Goal: Find specific page/section: Find specific page/section

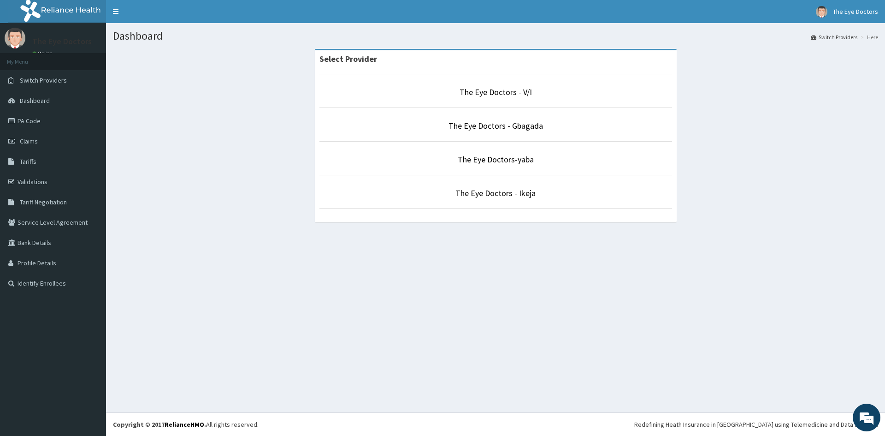
drag, startPoint x: 0, startPoint y: 187, endPoint x: 0, endPoint y: 402, distance: 215.7
drag, startPoint x: 0, startPoint y: 402, endPoint x: 488, endPoint y: 194, distance: 530.9
click at [488, 194] on link "The Eye Doctors - Ikeja" at bounding box center [495, 193] width 80 height 11
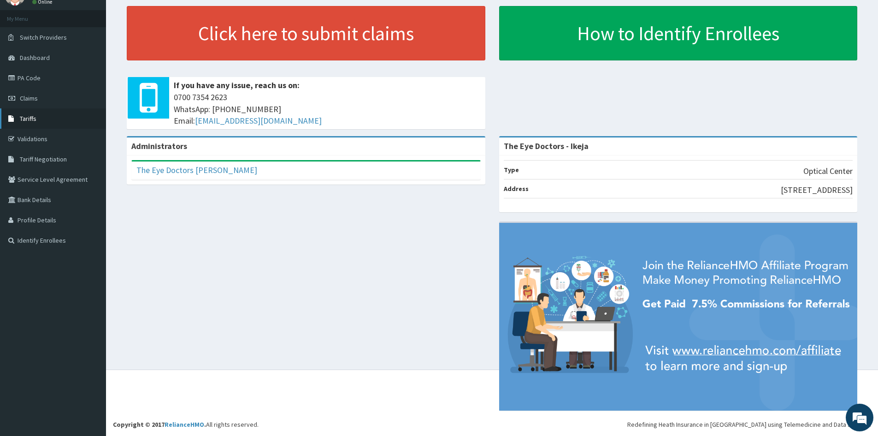
click at [27, 125] on link "Tariffs" at bounding box center [53, 118] width 106 height 20
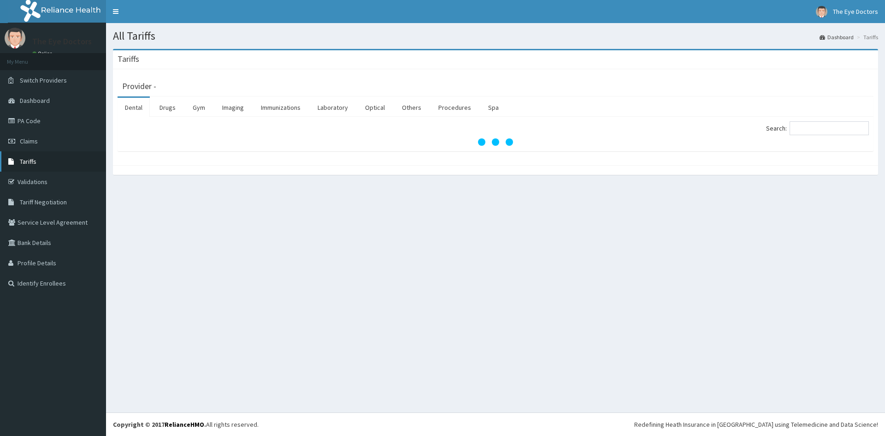
click at [36, 165] on link "Tariffs" at bounding box center [53, 161] width 106 height 20
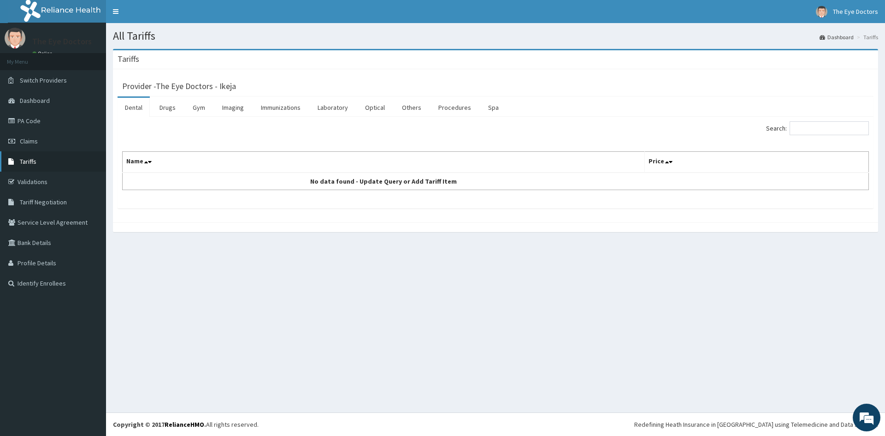
click at [30, 163] on span "Tariffs" at bounding box center [28, 161] width 17 height 8
click at [375, 111] on link "Optical" at bounding box center [375, 107] width 35 height 19
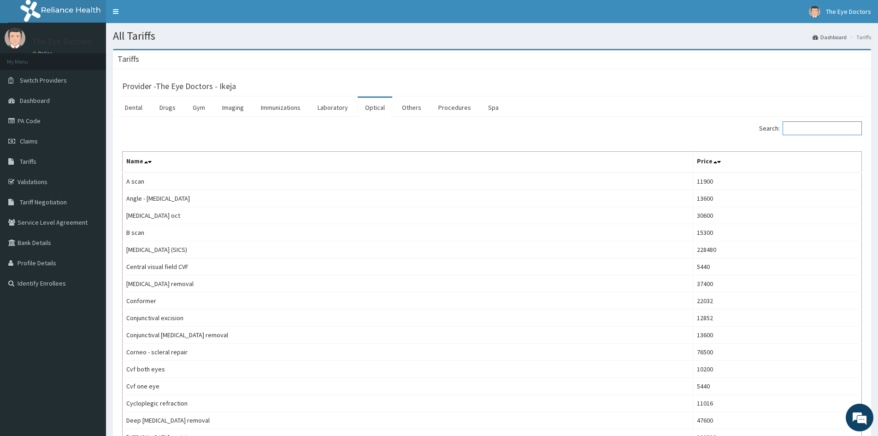
click at [798, 129] on input "Search:" at bounding box center [822, 128] width 79 height 14
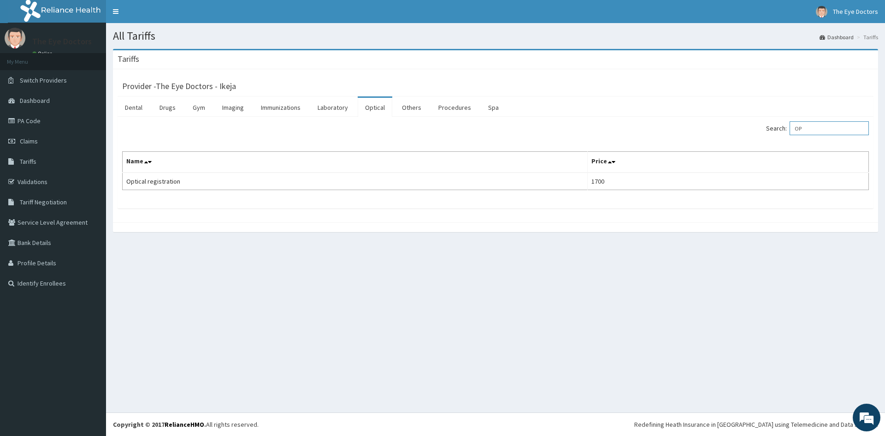
type input "O"
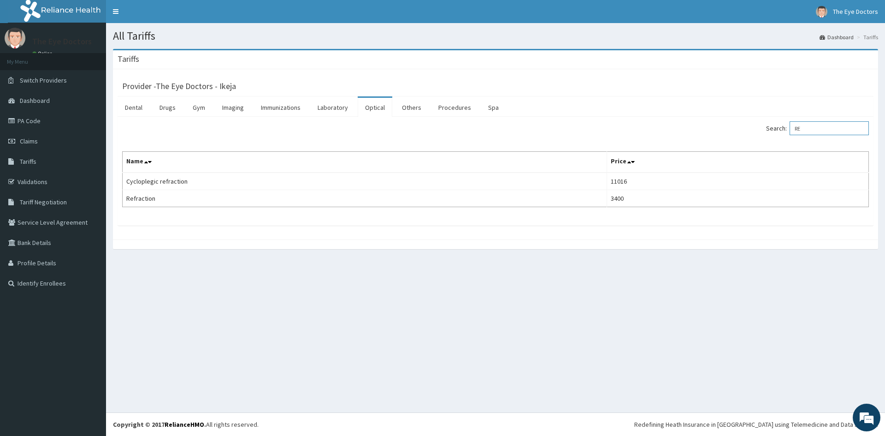
type input "R"
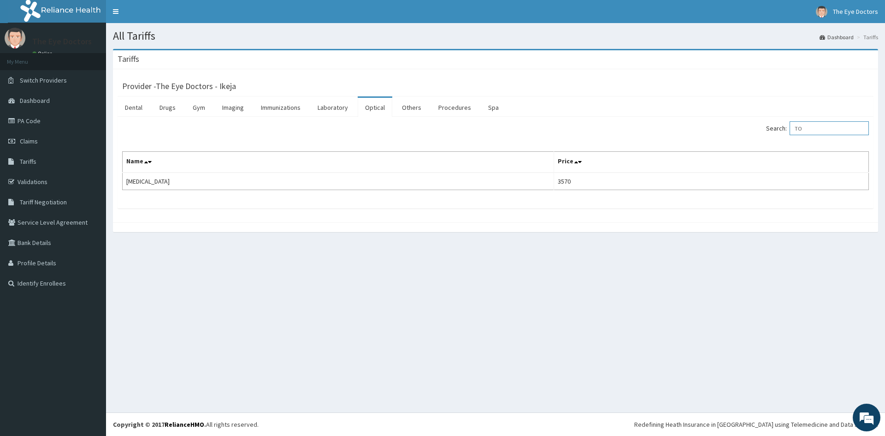
type input "T"
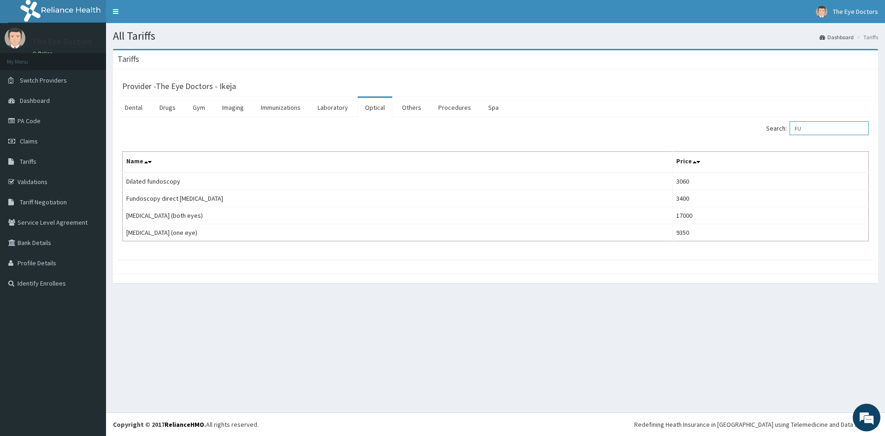
type input "F"
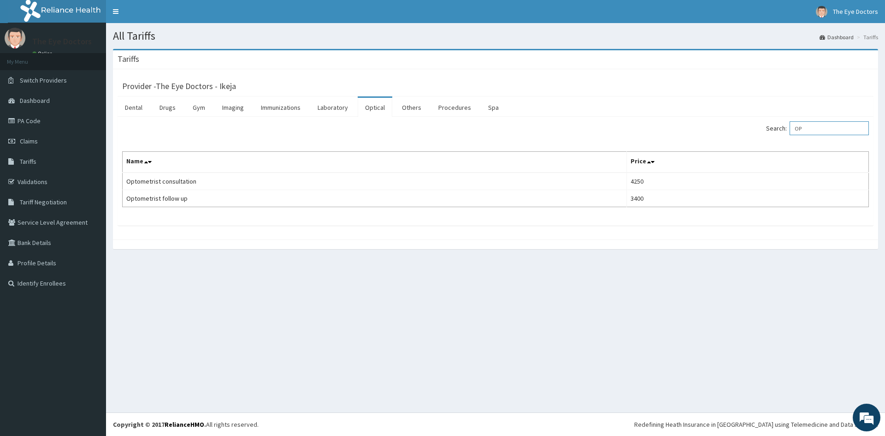
type input "O"
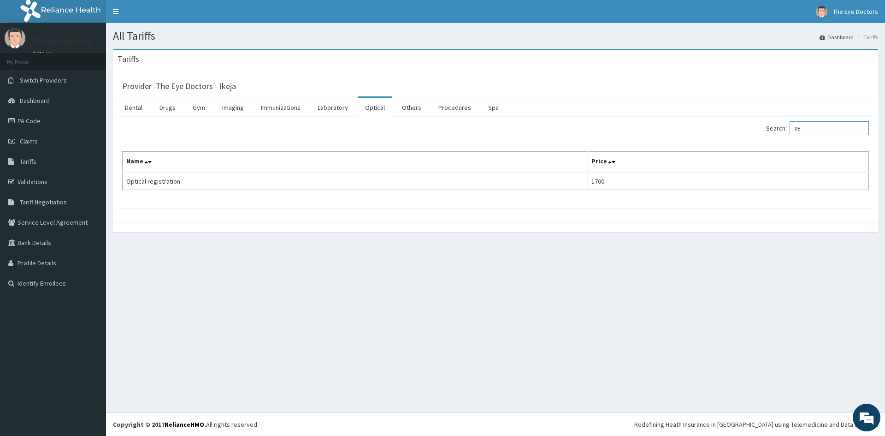
type input "R"
type input "ARIST"
click at [165, 111] on link "Drugs" at bounding box center [167, 107] width 31 height 19
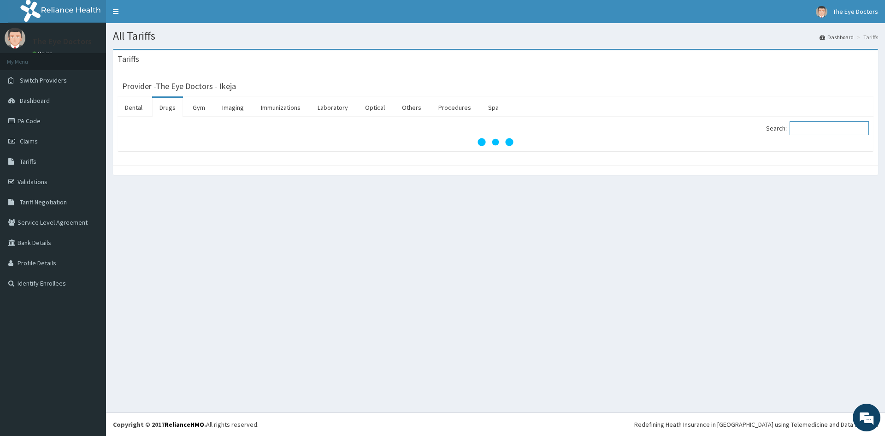
click at [829, 126] on input "Search:" at bounding box center [829, 128] width 79 height 14
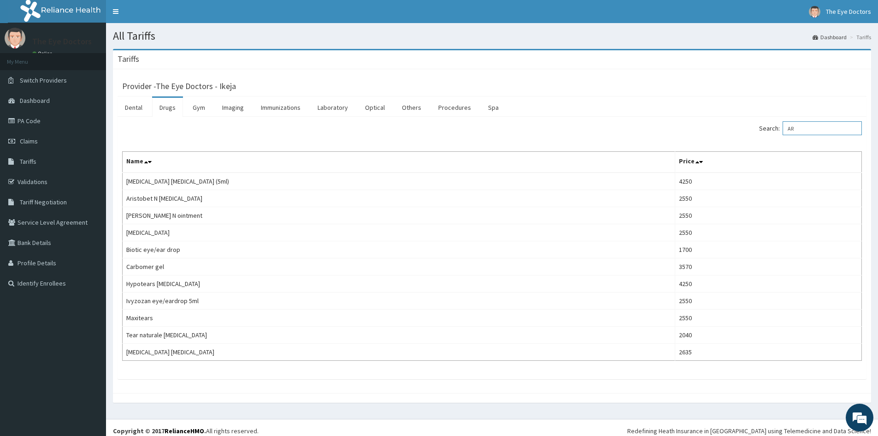
type input "AR"
click at [380, 103] on link "Optical" at bounding box center [375, 107] width 35 height 19
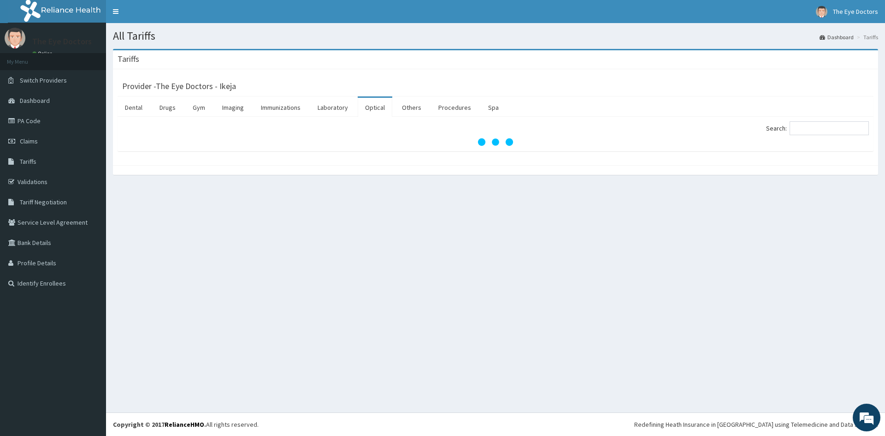
click at [820, 119] on div "Search:" at bounding box center [496, 134] width 756 height 35
click at [812, 124] on input "Search:" at bounding box center [829, 128] width 79 height 14
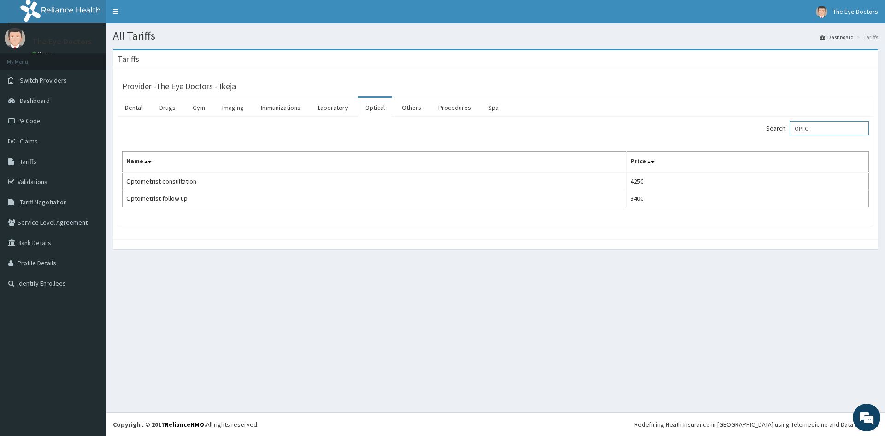
type input "OPTO"
drag, startPoint x: 551, startPoint y: 7, endPoint x: 644, endPoint y: 5, distance: 93.1
